Goal: Find specific page/section: Locate a particular part of the current website

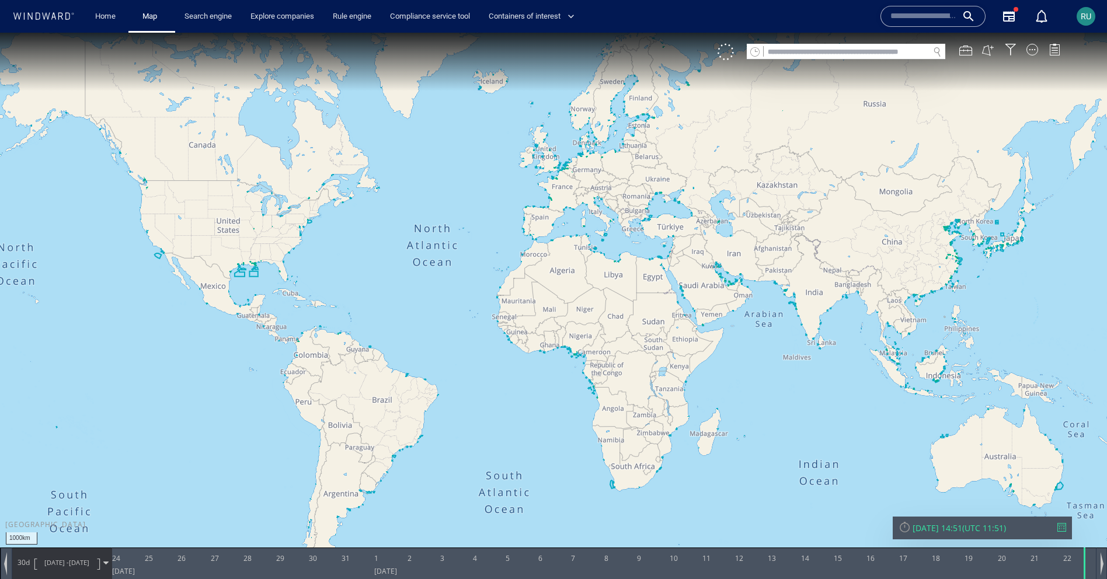
click at [786, 47] on input "text" at bounding box center [846, 52] width 165 height 16
paste input "**********"
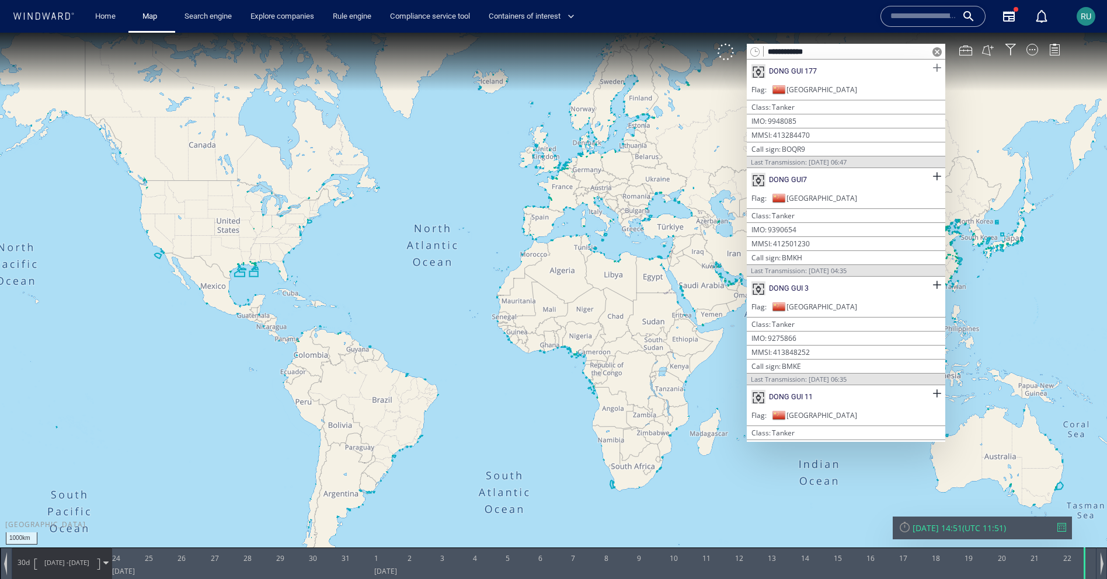
type input "**********"
click at [931, 64] on span at bounding box center [937, 68] width 15 height 15
